Goal: Transaction & Acquisition: Purchase product/service

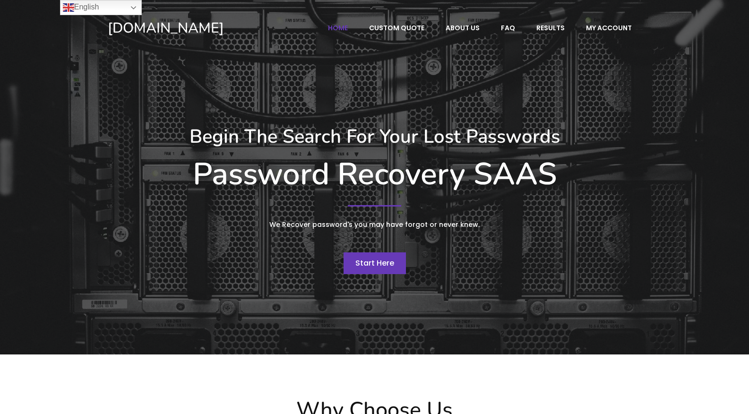
click at [383, 249] on div "Begin The Search For Your Lost Passwords Password Recovery SAAS We Recover pass…" at bounding box center [375, 199] width 544 height 159
click at [388, 263] on span "Start Here" at bounding box center [375, 263] width 39 height 11
click at [128, 4] on link "English" at bounding box center [101, 7] width 82 height 15
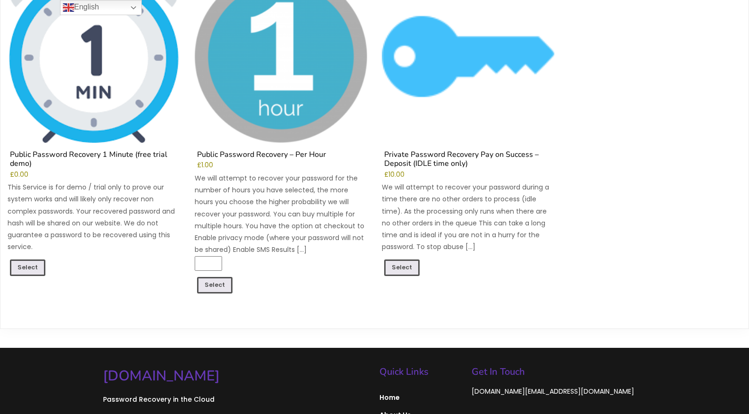
scroll to position [171, 0]
click at [31, 265] on link "Select" at bounding box center [27, 269] width 35 height 18
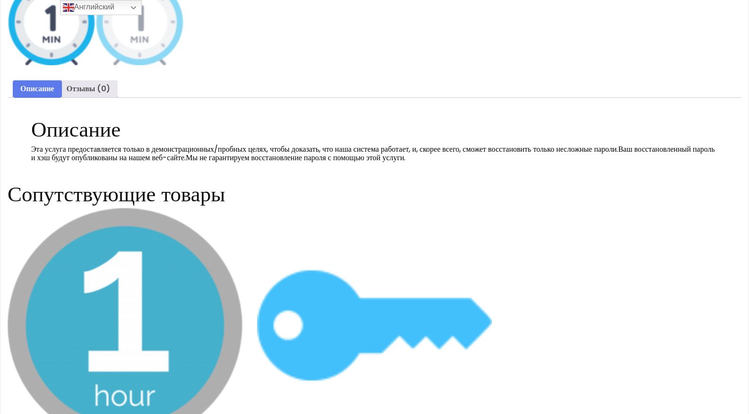
scroll to position [378, 0]
